Goal: Task Accomplishment & Management: Use online tool/utility

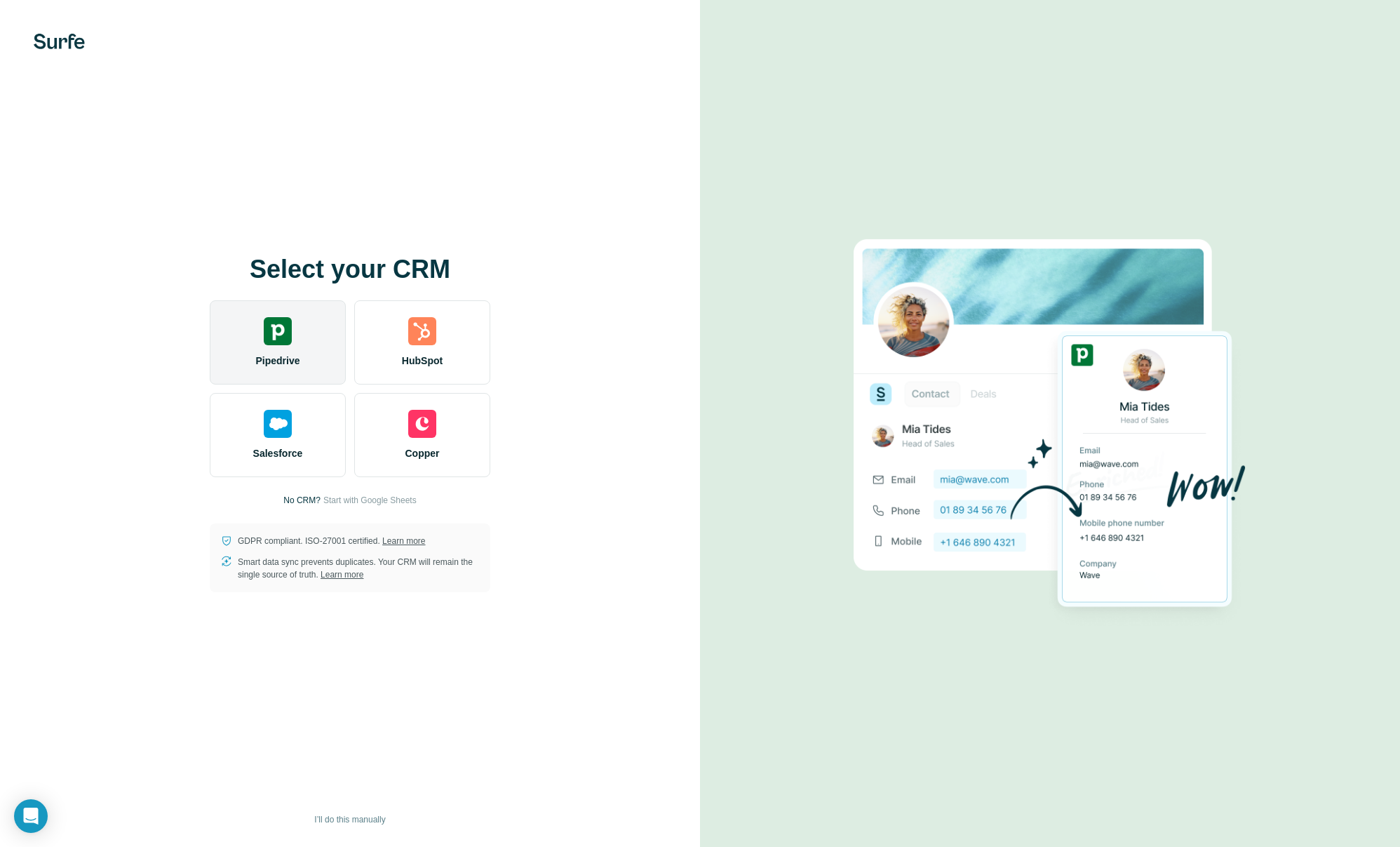
click at [271, 340] on img at bounding box center [277, 331] width 28 height 28
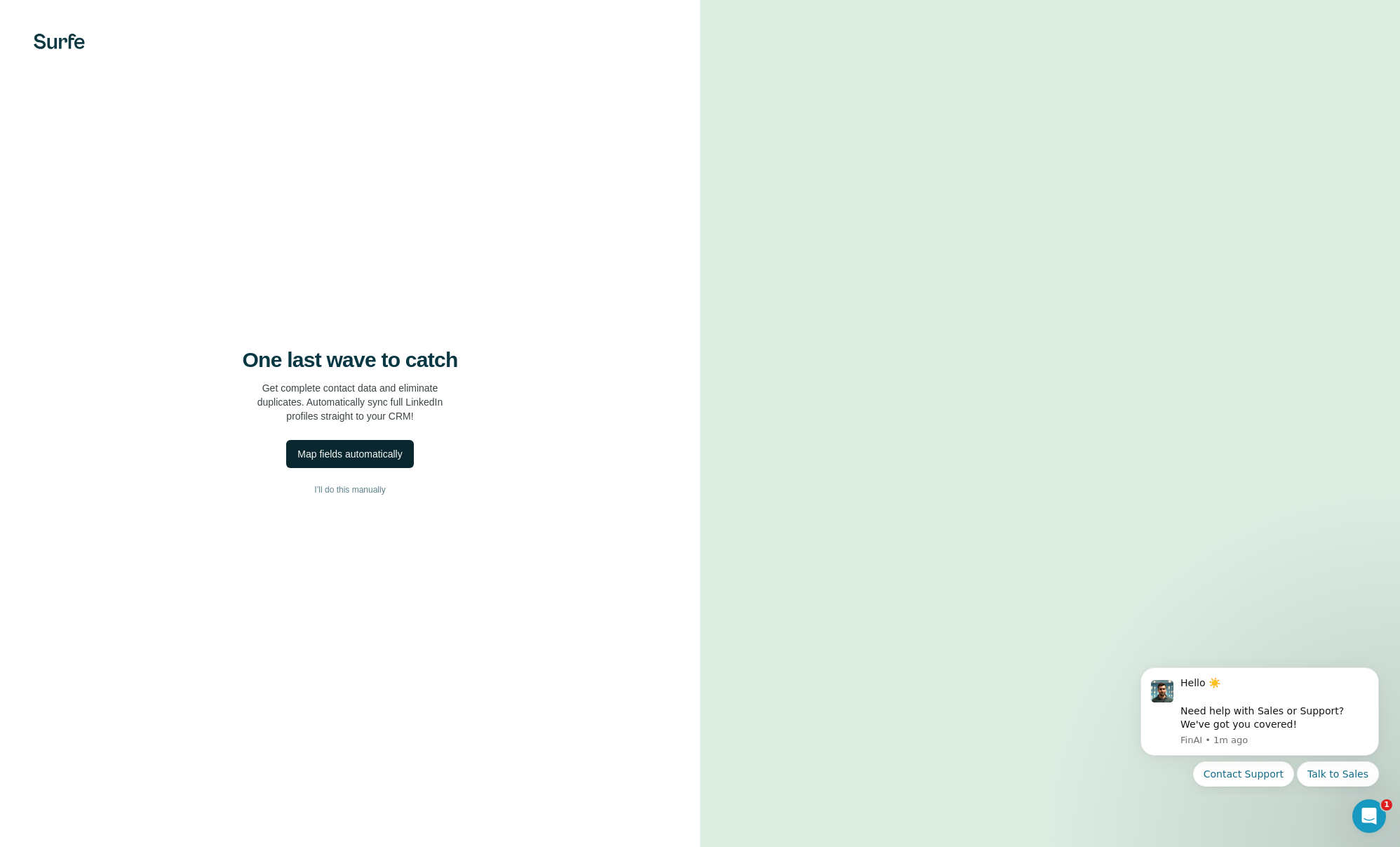
click at [378, 450] on div "Map fields automatically" at bounding box center [349, 453] width 104 height 14
click at [237, 742] on span "Close" at bounding box center [230, 748] width 25 height 14
click at [231, 807] on span "Dismiss" at bounding box center [229, 812] width 34 height 14
drag, startPoint x: 335, startPoint y: 470, endPoint x: 346, endPoint y: 452, distance: 21.1
click at [340, 461] on div "One last wave to catch Get complete contact data and eliminate duplicates. Auto…" at bounding box center [349, 423] width 700 height 847
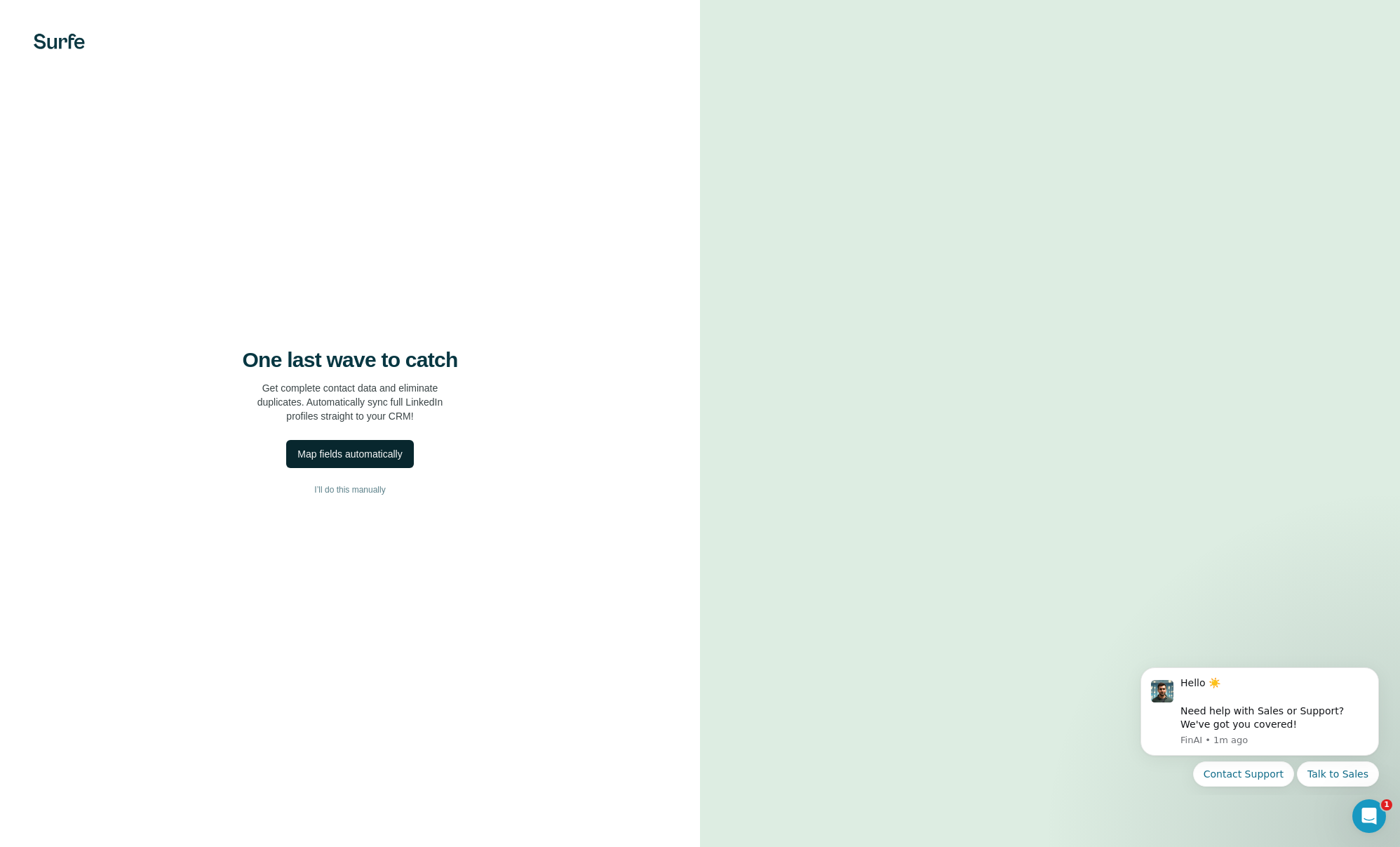
click at [346, 452] on div "Map fields automatically" at bounding box center [349, 453] width 104 height 14
